Goal: Task Accomplishment & Management: Use online tool/utility

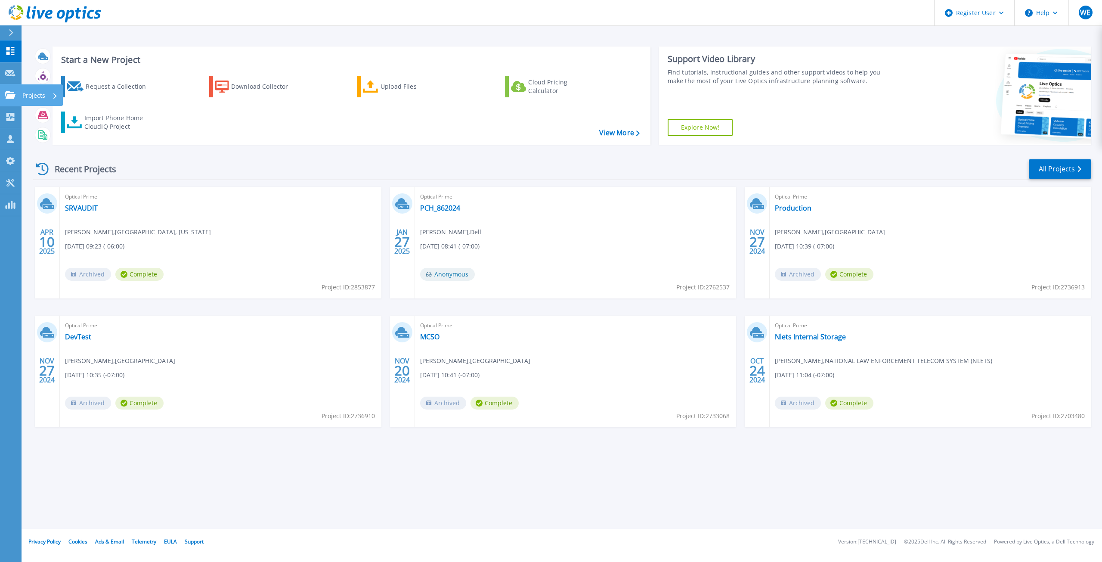
click at [11, 97] on icon at bounding box center [10, 94] width 10 height 7
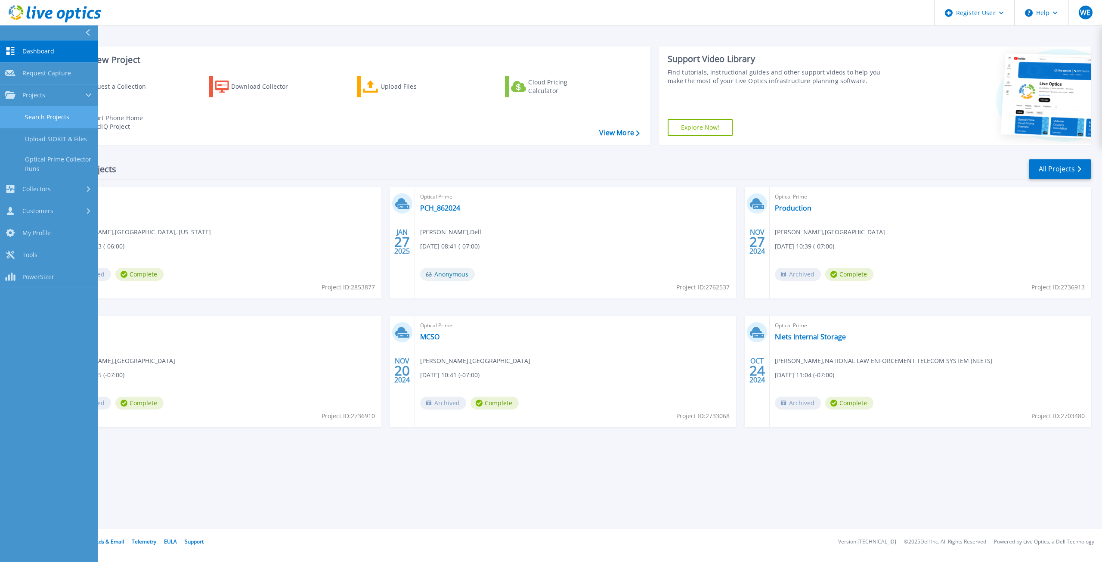
click at [52, 117] on link "Search Projects" at bounding box center [49, 117] width 98 height 22
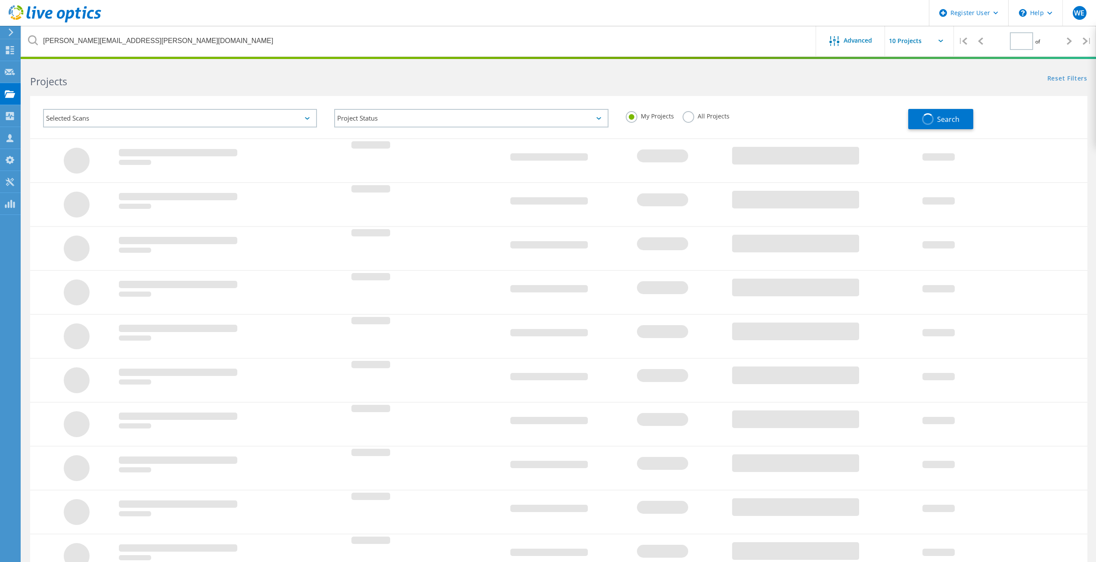
type input "1"
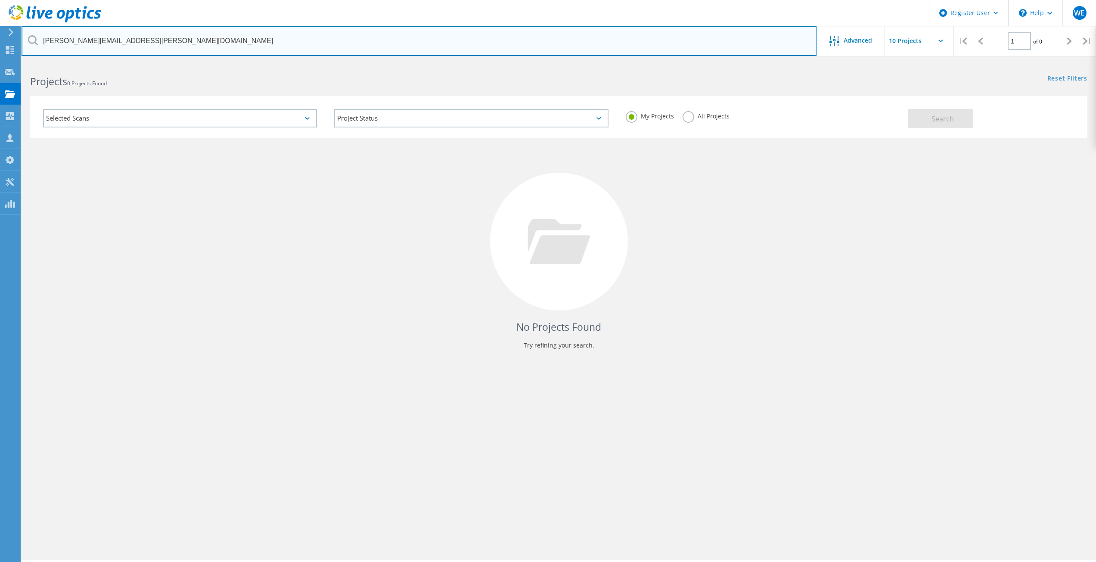
click at [158, 44] on input "[PERSON_NAME][EMAIL_ADDRESS][PERSON_NAME][DOMAIN_NAME]" at bounding box center [419, 41] width 795 height 30
paste input "[EMAIL_ADDRESS][DOMAIN_NAME]"
type input "[EMAIL_ADDRESS][DOMAIN_NAME]"
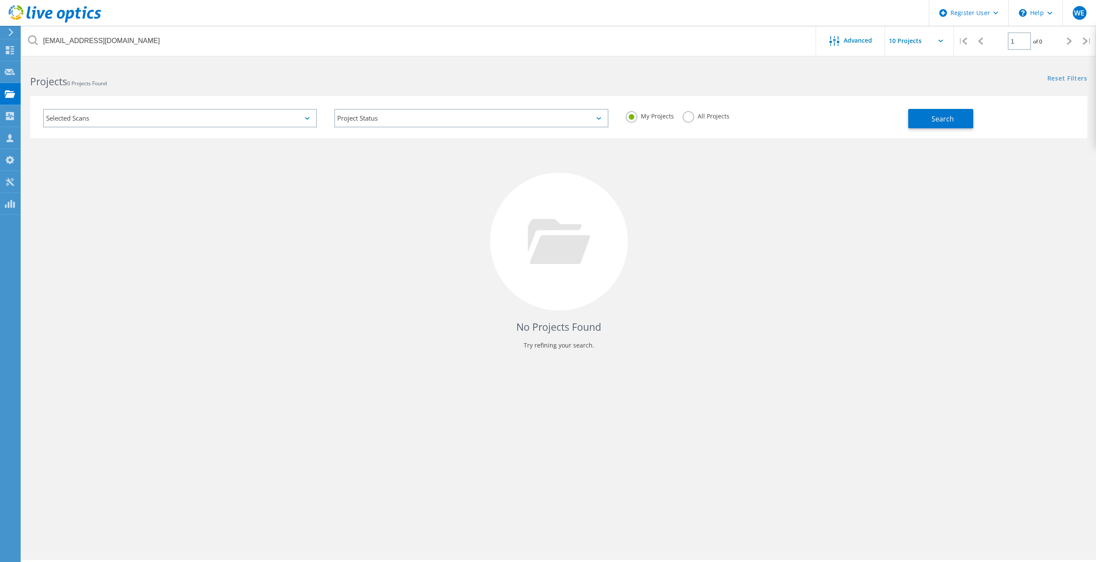
click at [688, 118] on label "All Projects" at bounding box center [706, 115] width 47 height 8
click at [0, 0] on input "All Projects" at bounding box center [0, 0] width 0 height 0
click at [953, 116] on span "Search" at bounding box center [942, 118] width 22 height 9
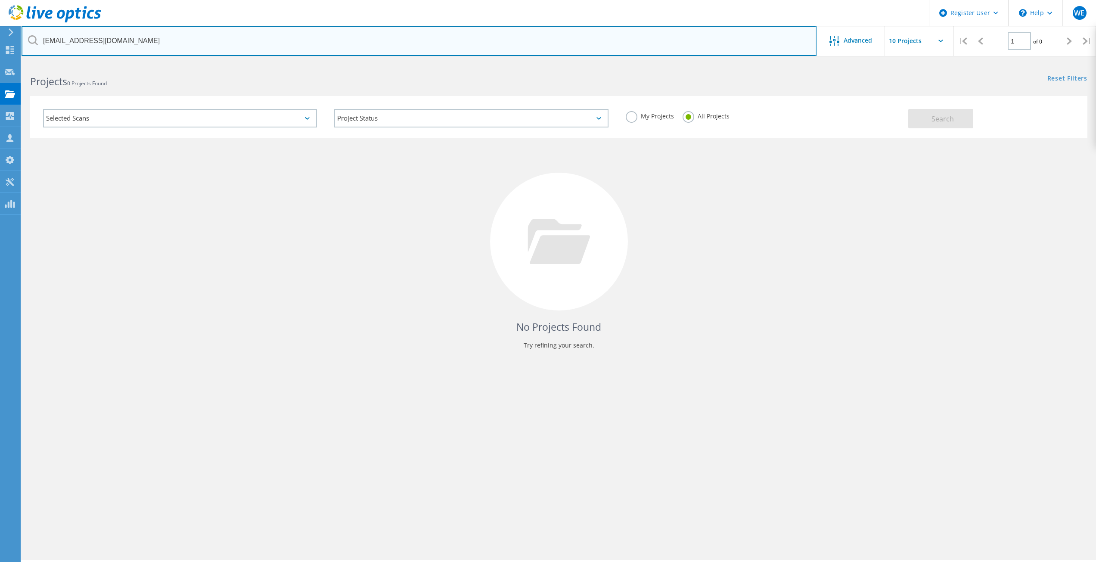
click at [137, 45] on input "[EMAIL_ADDRESS][DOMAIN_NAME]" at bounding box center [419, 41] width 795 height 30
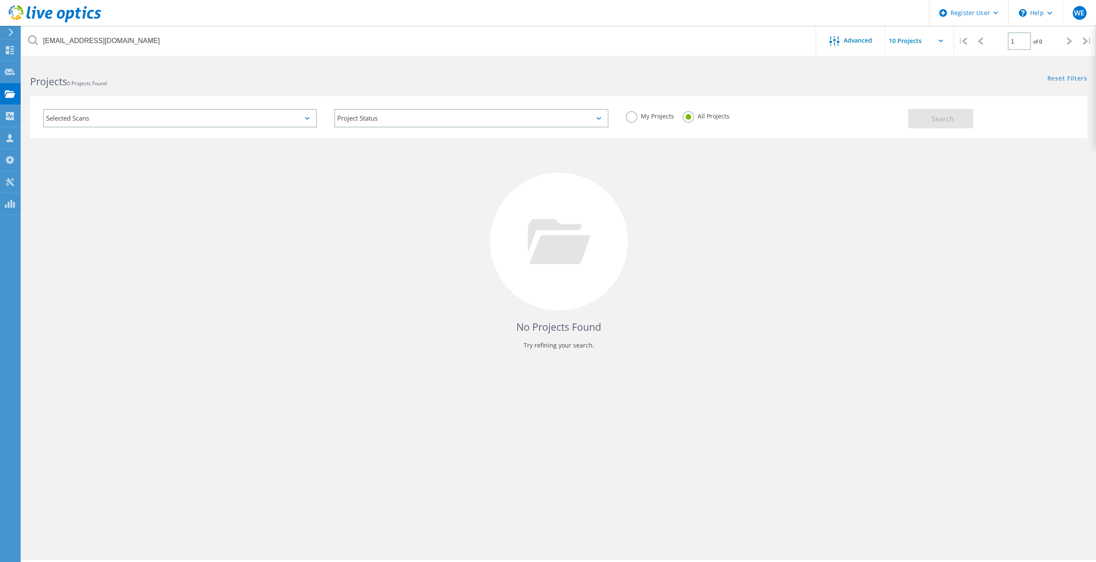
click at [633, 118] on label "My Projects" at bounding box center [650, 115] width 48 height 8
click at [0, 0] on input "My Projects" at bounding box center [0, 0] width 0 height 0
click at [932, 122] on span "Search" at bounding box center [942, 118] width 22 height 9
click at [685, 119] on label "All Projects" at bounding box center [706, 115] width 47 height 8
click at [0, 0] on input "All Projects" at bounding box center [0, 0] width 0 height 0
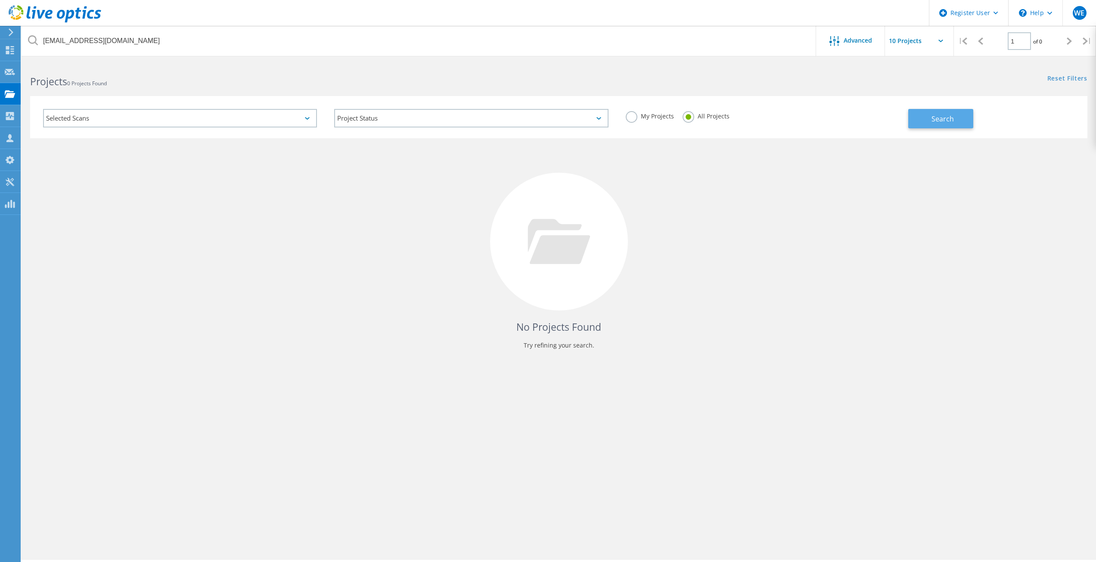
click at [956, 121] on button "Search" at bounding box center [940, 118] width 65 height 19
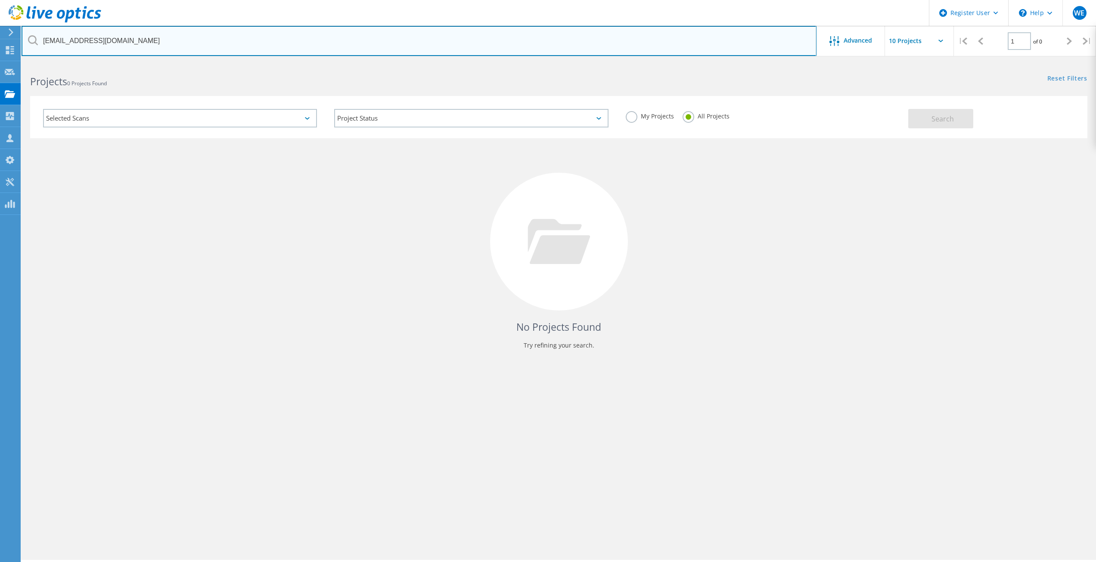
click at [152, 42] on input "[EMAIL_ADDRESS][DOMAIN_NAME]" at bounding box center [419, 41] width 795 height 30
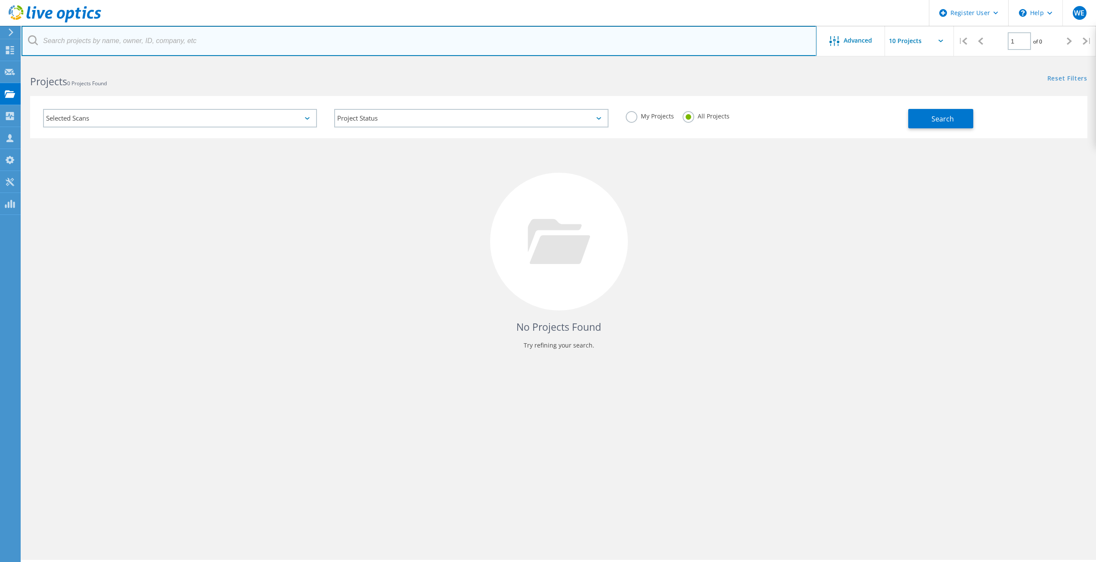
paste input "[EMAIL_ADDRESS][DOMAIN_NAME]"
type input "[EMAIL_ADDRESS][DOMAIN_NAME]"
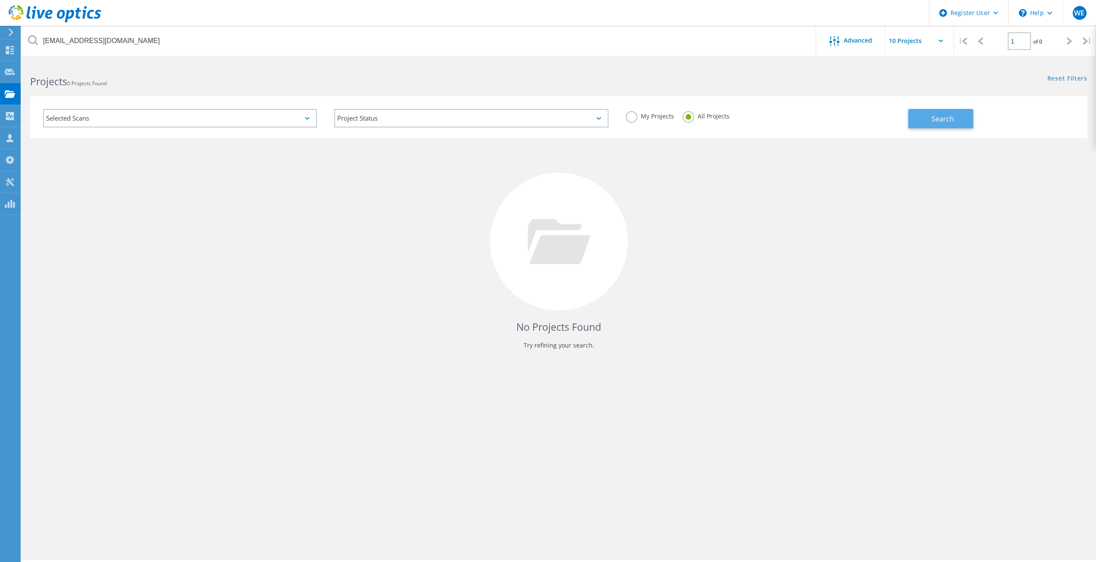
click at [925, 114] on button "Search" at bounding box center [940, 118] width 65 height 19
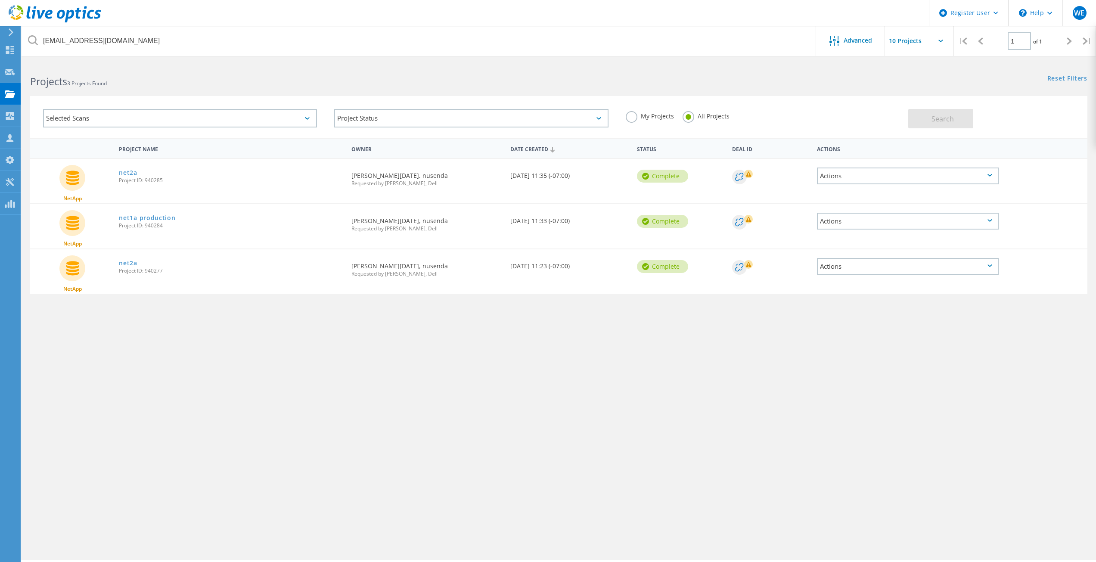
click at [631, 116] on label "My Projects" at bounding box center [650, 115] width 48 height 8
click at [0, 0] on input "My Projects" at bounding box center [0, 0] width 0 height 0
click at [932, 124] on button "Search" at bounding box center [940, 118] width 65 height 19
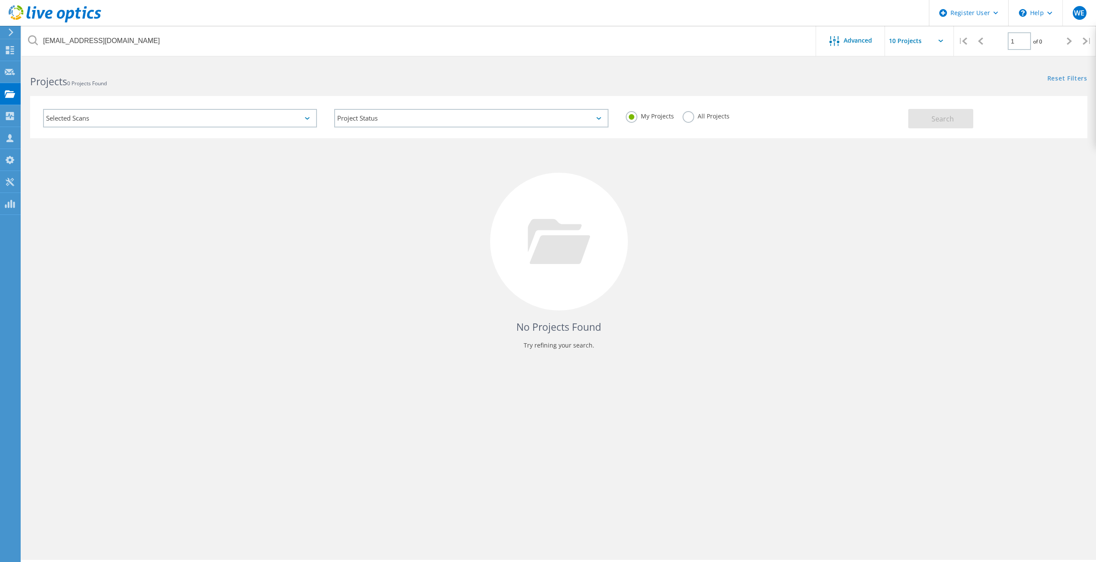
click at [689, 116] on label "All Projects" at bounding box center [706, 115] width 47 height 8
click at [0, 0] on input "All Projects" at bounding box center [0, 0] width 0 height 0
click at [950, 116] on span "Search" at bounding box center [942, 118] width 22 height 9
